Goal: Task Accomplishment & Management: Use online tool/utility

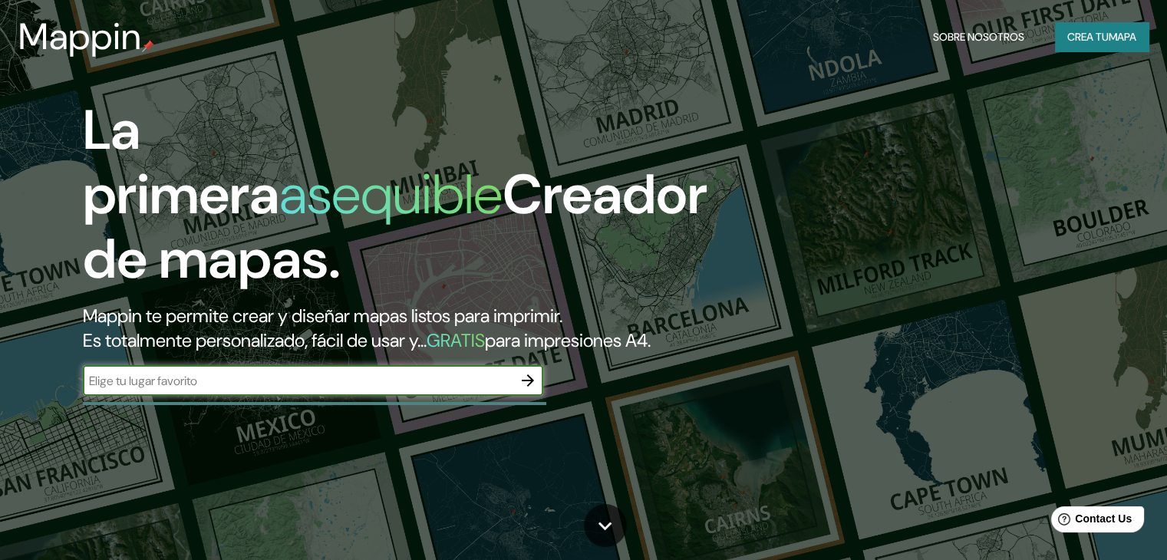
click at [295, 390] on input "text" at bounding box center [298, 381] width 430 height 18
click at [377, 390] on input "text" at bounding box center [298, 381] width 430 height 18
paste input "[GEOGRAPHIC_DATA]"
type input "[GEOGRAPHIC_DATA]"
click at [530, 387] on icon "button" at bounding box center [528, 381] width 12 height 12
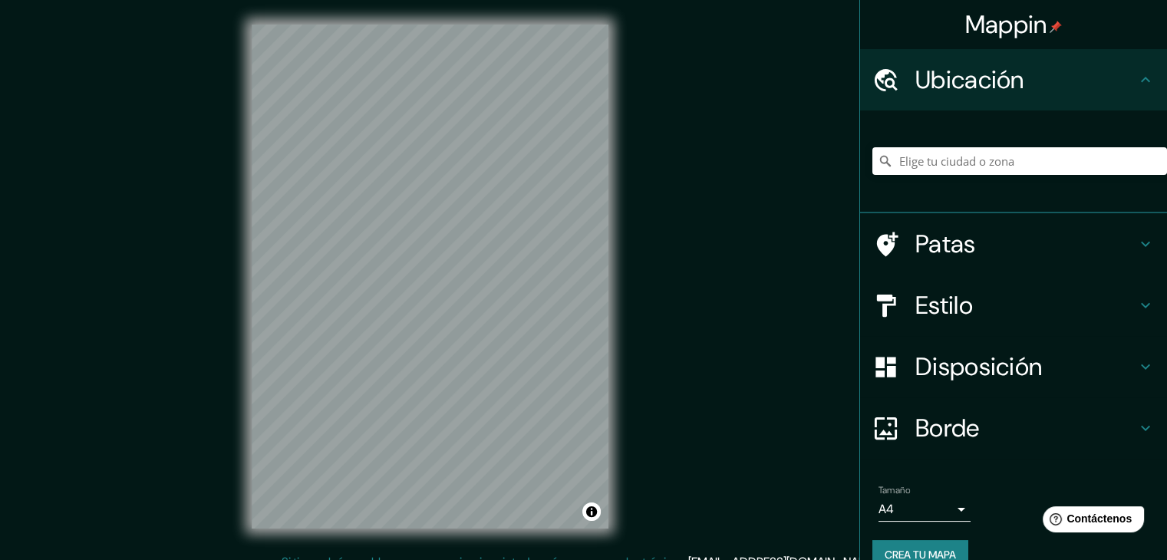
click at [929, 252] on font "Patas" at bounding box center [946, 244] width 61 height 32
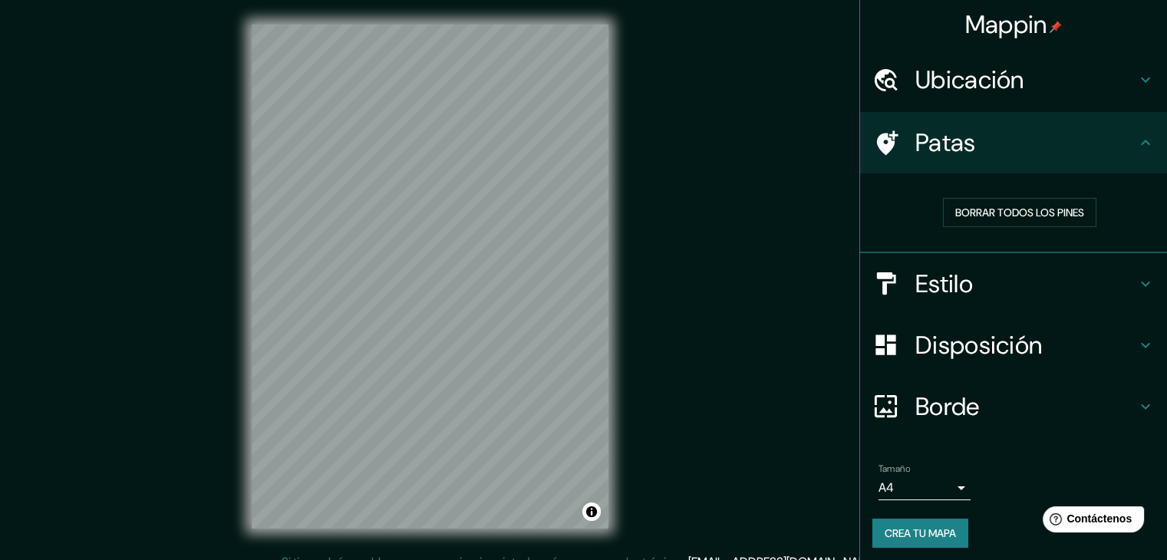
click at [890, 216] on div "Borrar todos los pines" at bounding box center [1020, 212] width 270 height 29
click at [952, 145] on font "Patas" at bounding box center [946, 143] width 61 height 32
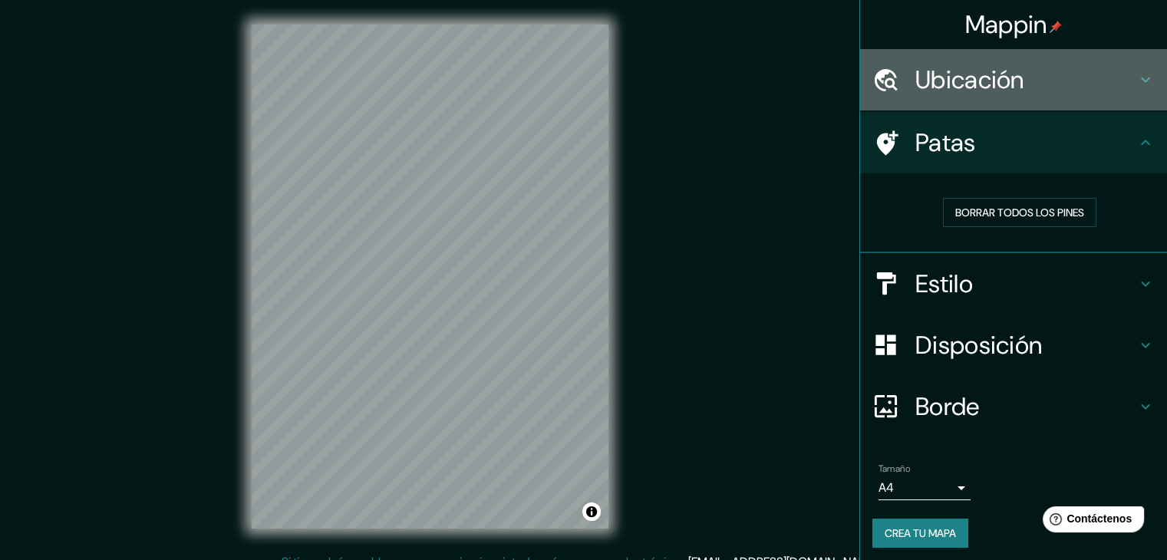
click at [1042, 71] on h4 "Ubicación" at bounding box center [1026, 79] width 221 height 31
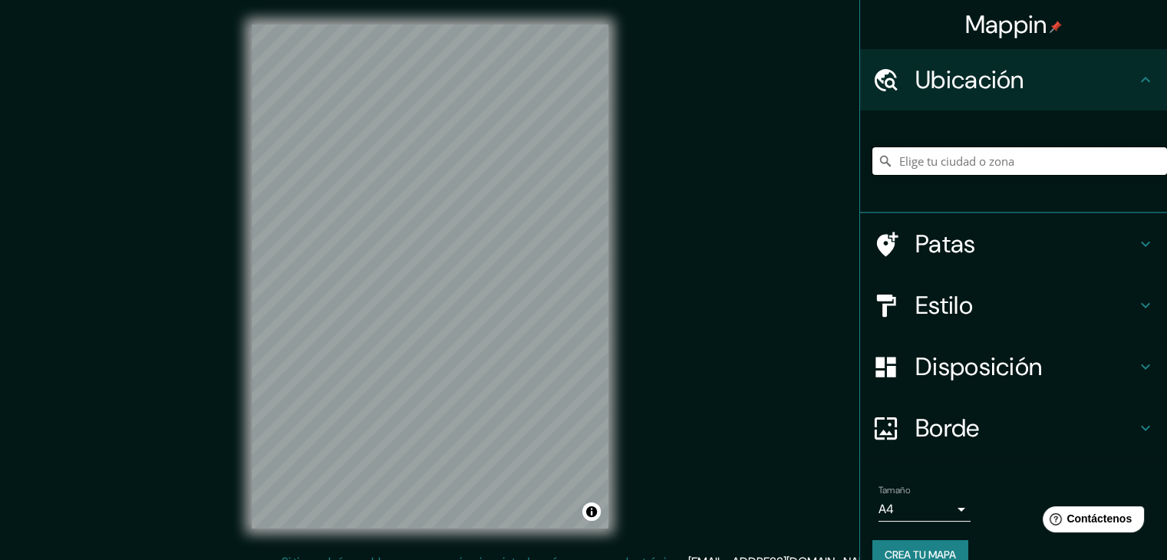
click at [987, 154] on input "Elige tu ciudad o zona" at bounding box center [1020, 161] width 295 height 28
paste input "[GEOGRAPHIC_DATA]"
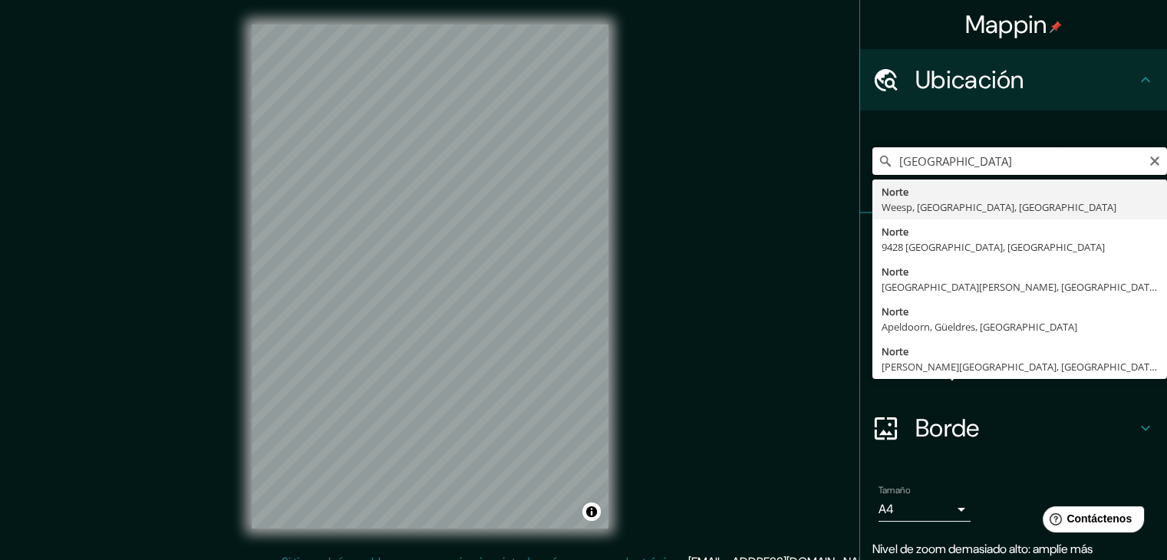
type input "[GEOGRAPHIC_DATA]"
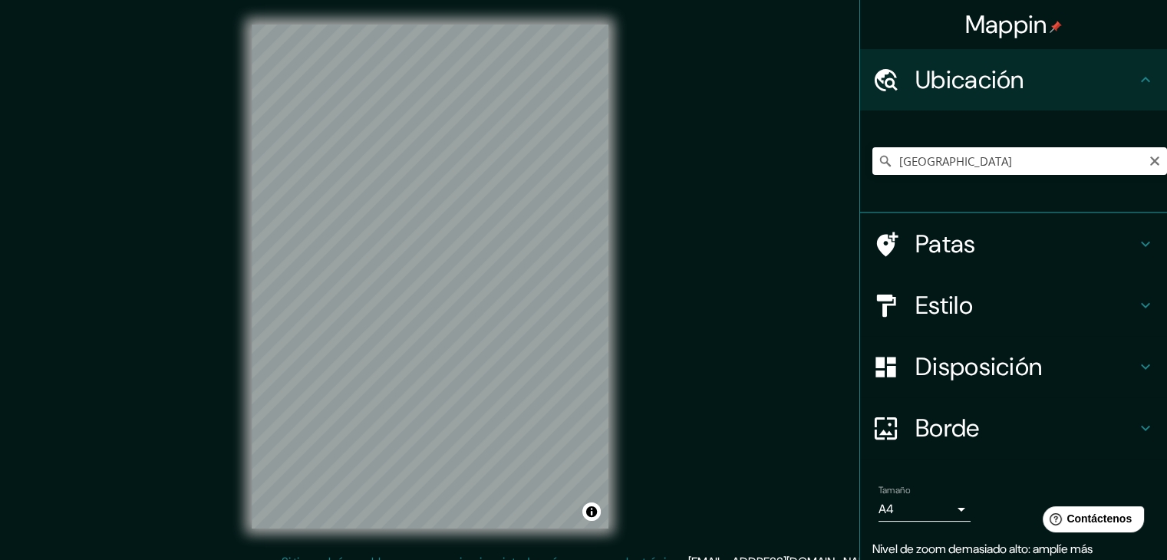
click at [701, 311] on div "Mappin Ubicación [GEOGRAPHIC_DATA] [GEOGRAPHIC_DATA], [GEOGRAPHIC_DATA], [GEOGR…" at bounding box center [583, 289] width 1167 height 578
click at [1149, 157] on icon "Claro" at bounding box center [1155, 161] width 12 height 12
click at [947, 151] on input "Elige tu ciudad o zona" at bounding box center [1020, 161] width 295 height 28
paste input "[STREET_ADDRESS][PERSON_NAME][PERSON_NAME]."
type input "[GEOGRAPHIC_DATA], [GEOGRAPHIC_DATA], [GEOGRAPHIC_DATA]"
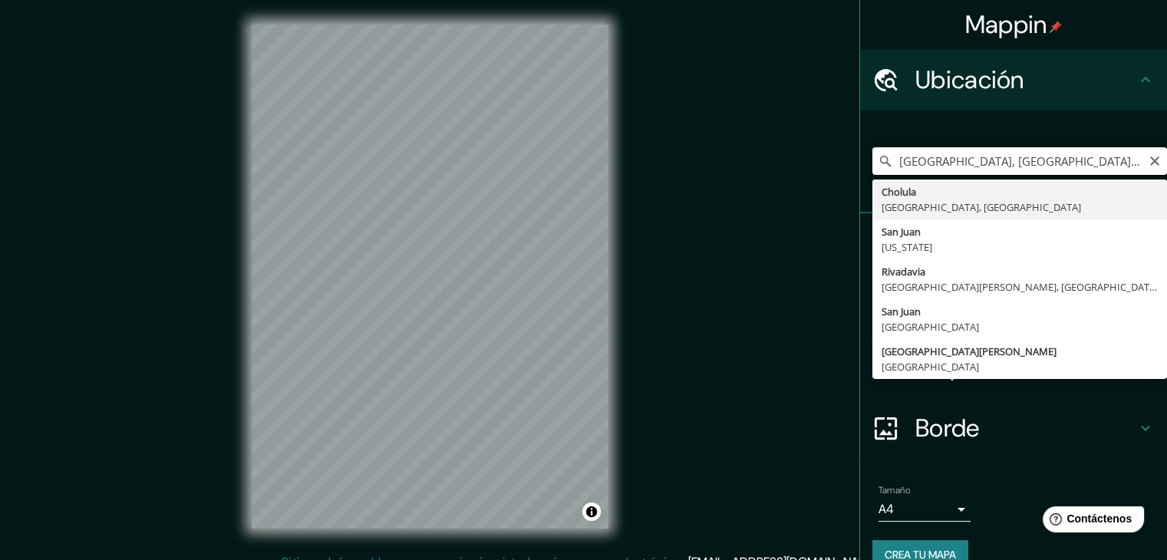
click at [973, 167] on input "[GEOGRAPHIC_DATA], [GEOGRAPHIC_DATA], [GEOGRAPHIC_DATA]" at bounding box center [1020, 161] width 295 height 28
click at [1150, 158] on icon "Claro" at bounding box center [1154, 161] width 9 height 9
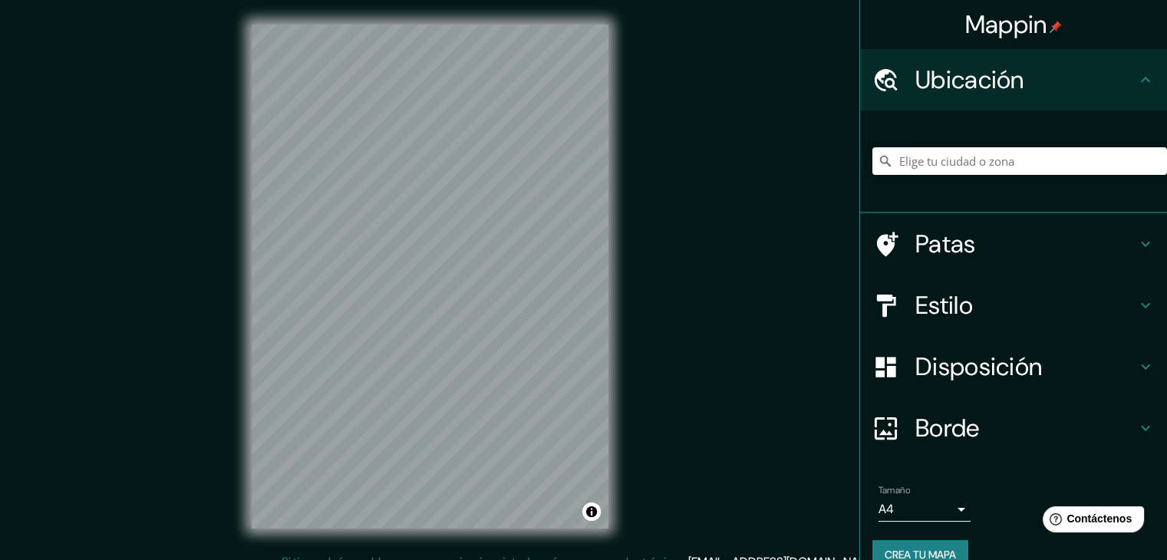
paste input "[STREET_ADDRESS][PERSON_NAME][PERSON_NAME]."
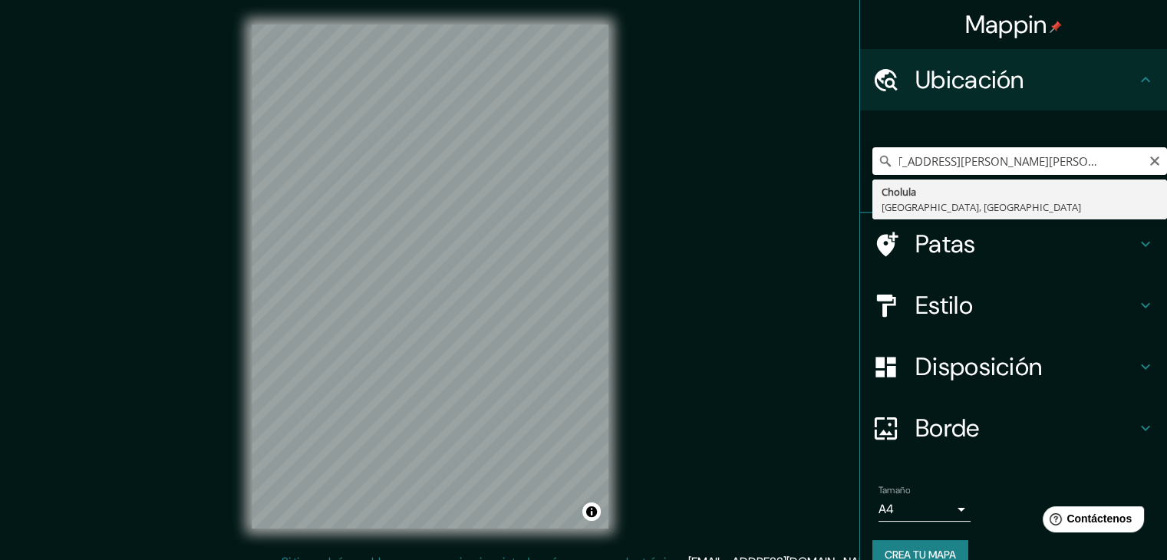
click at [1053, 155] on input "[STREET_ADDRESS][PERSON_NAME][PERSON_NAME]." at bounding box center [1020, 161] width 295 height 28
type input "[GEOGRAPHIC_DATA], [GEOGRAPHIC_DATA], [GEOGRAPHIC_DATA]"
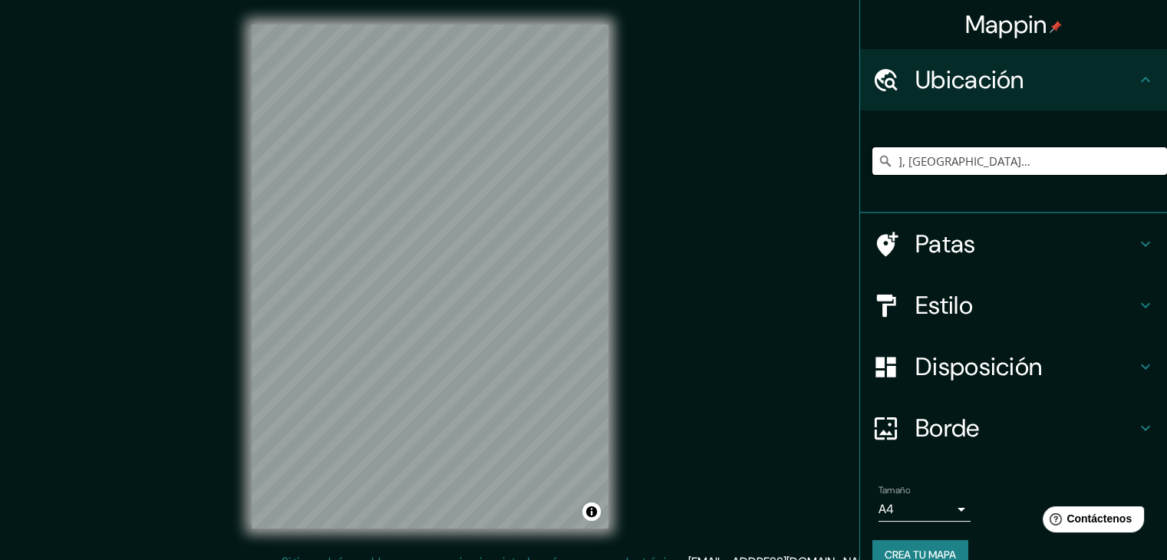
scroll to position [0, 0]
